Goal: Information Seeking & Learning: Learn about a topic

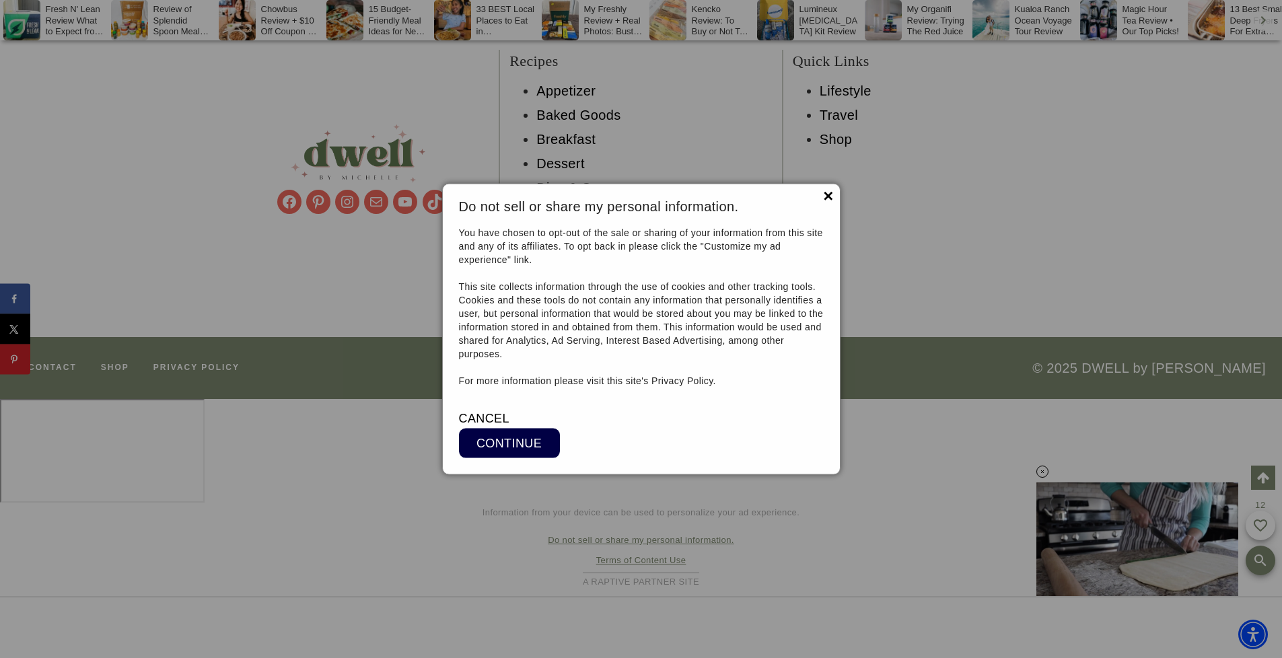
scroll to position [12635, 0]
